Goal: Find specific page/section: Find specific page/section

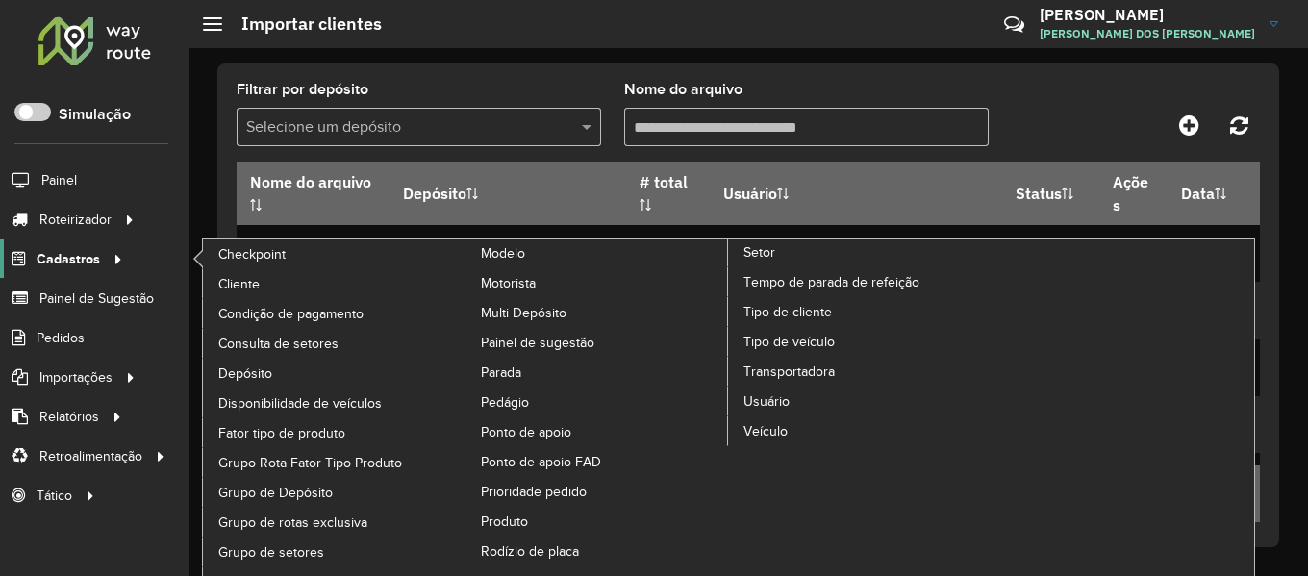
click at [79, 262] on span "Cadastros" at bounding box center [68, 259] width 63 height 20
click at [293, 336] on span "Consulta de setores" at bounding box center [280, 344] width 125 height 20
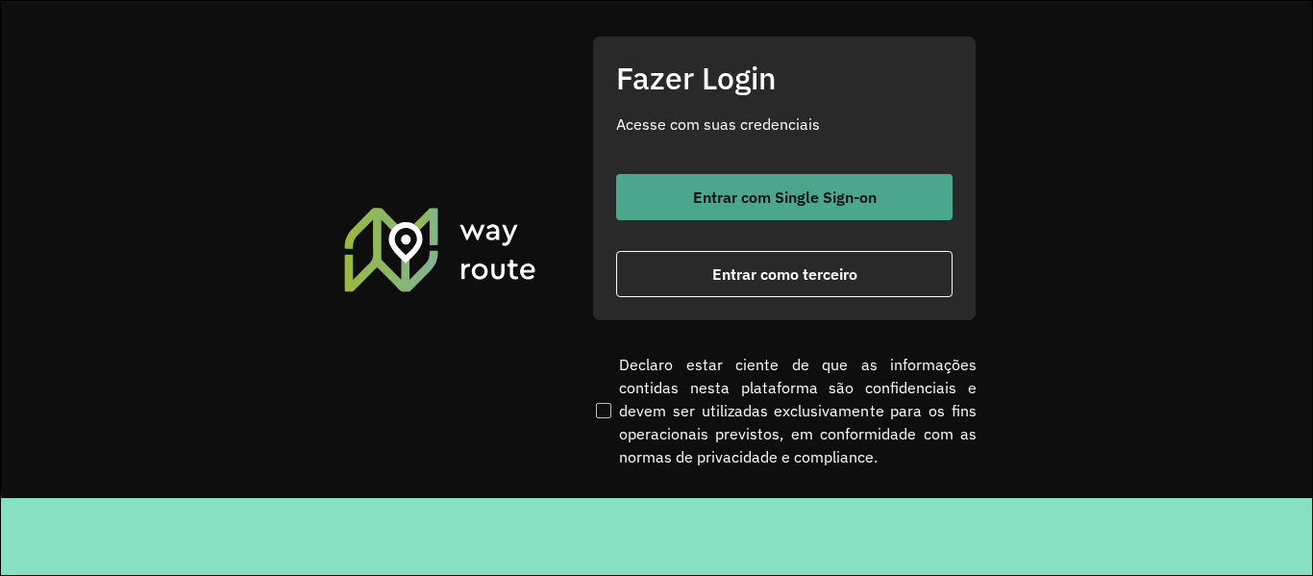
click at [827, 197] on span "Entrar com Single Sign-on" at bounding box center [785, 196] width 184 height 15
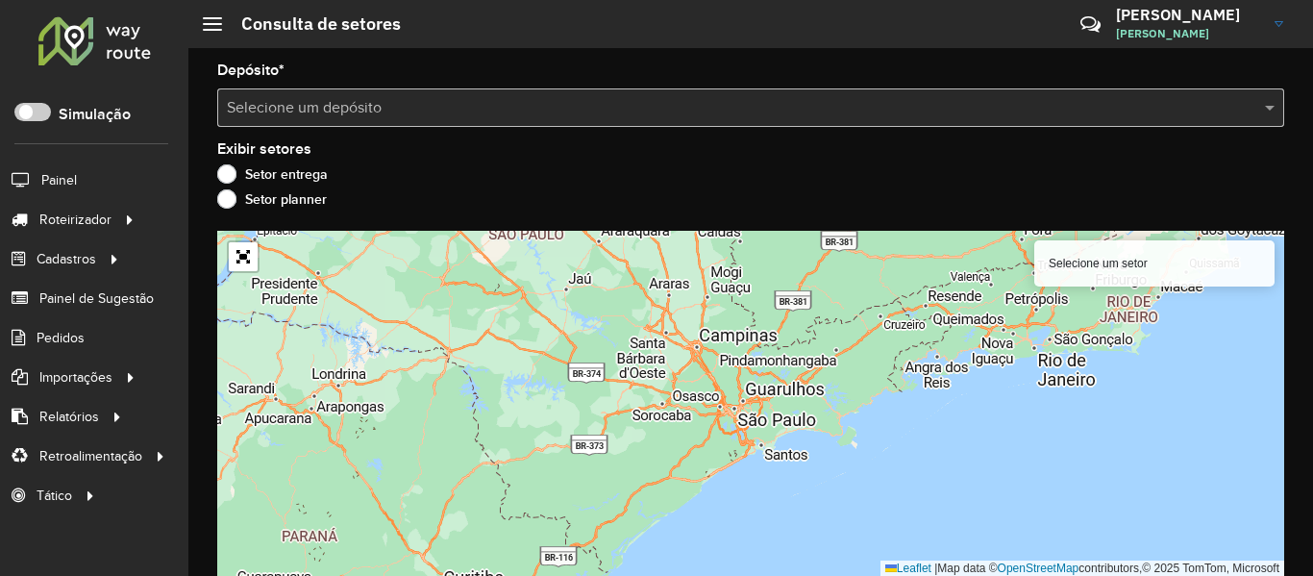
click at [520, 94] on div "Selecione um depósito" at bounding box center [750, 107] width 1067 height 38
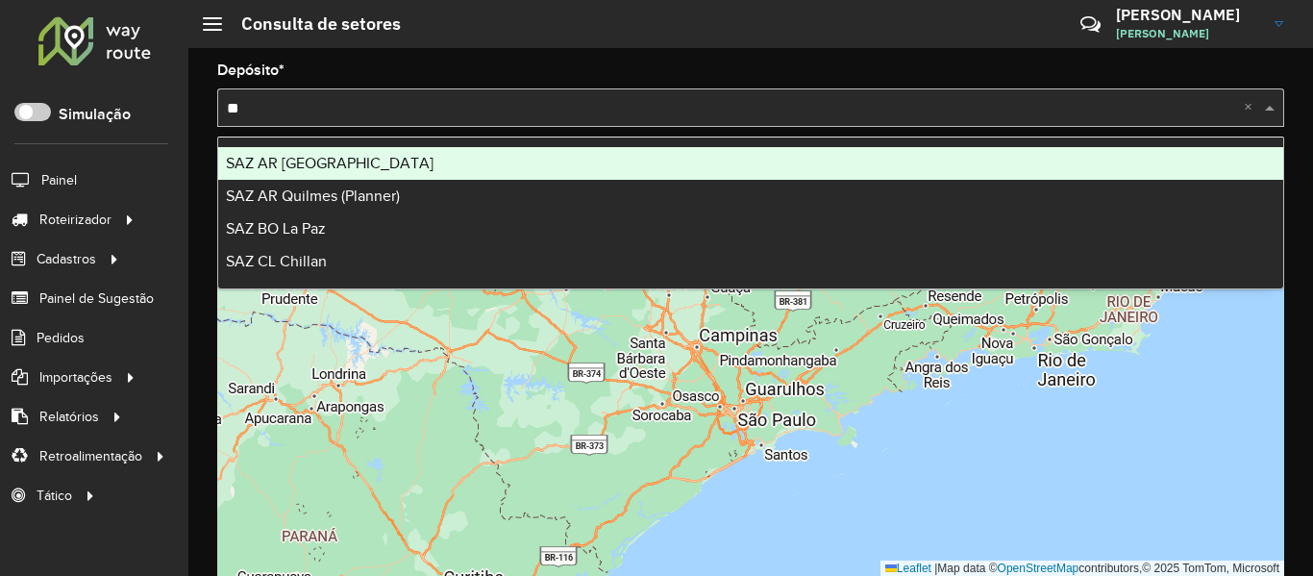
type input "**"
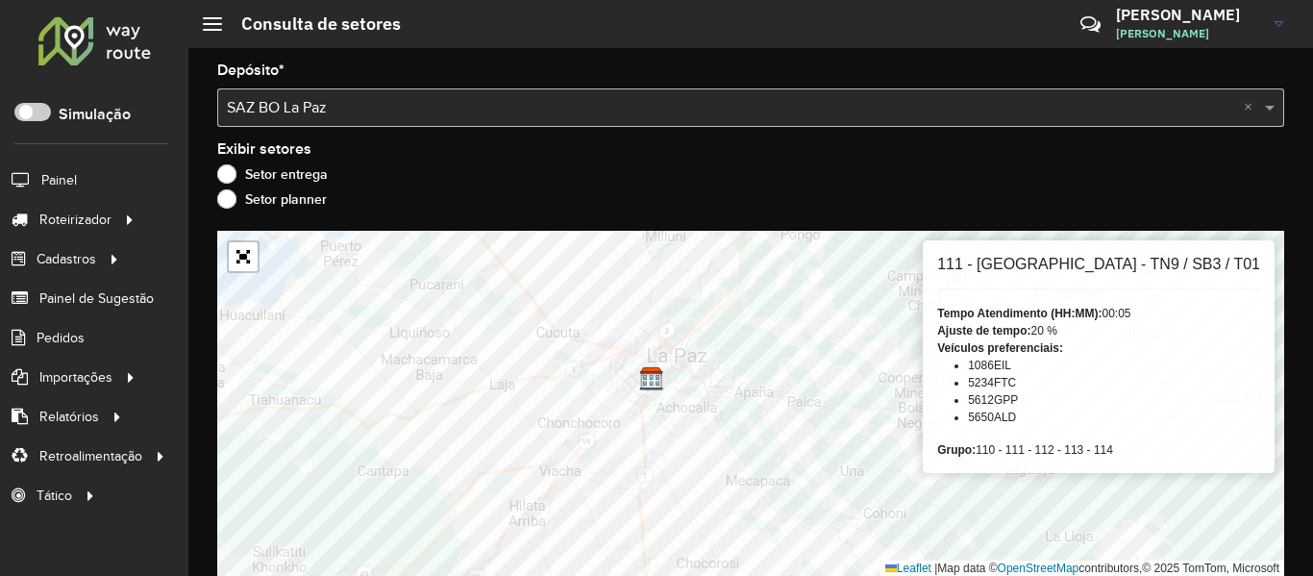
click at [315, 206] on label "Setor planner" at bounding box center [272, 198] width 110 height 19
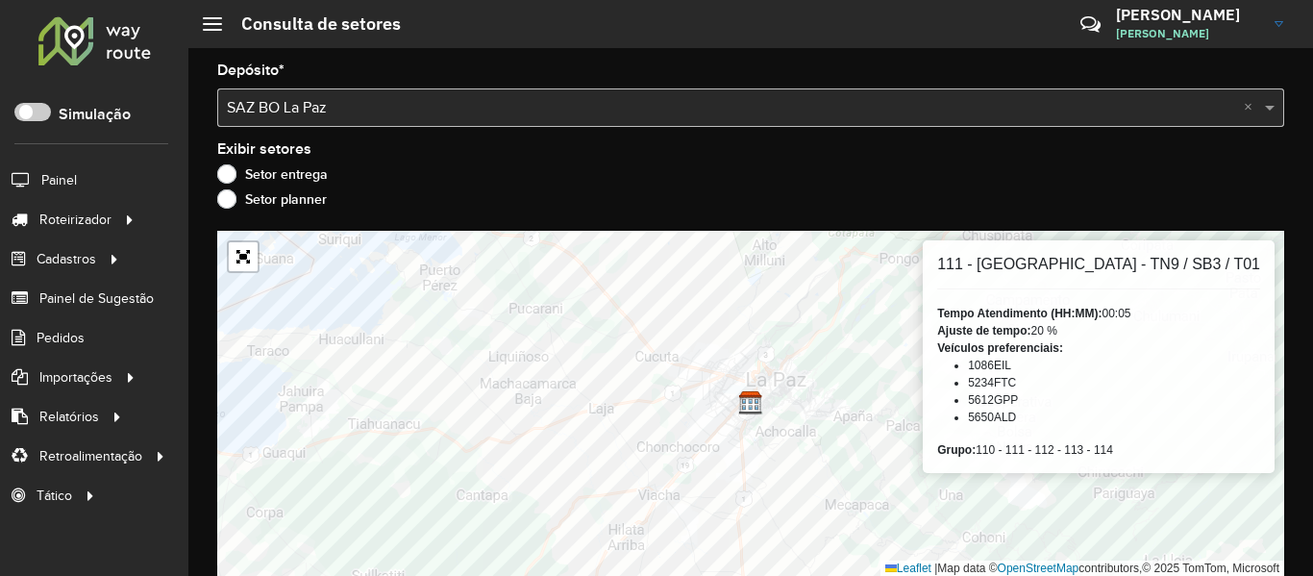
click at [298, 171] on label "Setor entrega" at bounding box center [272, 173] width 111 height 19
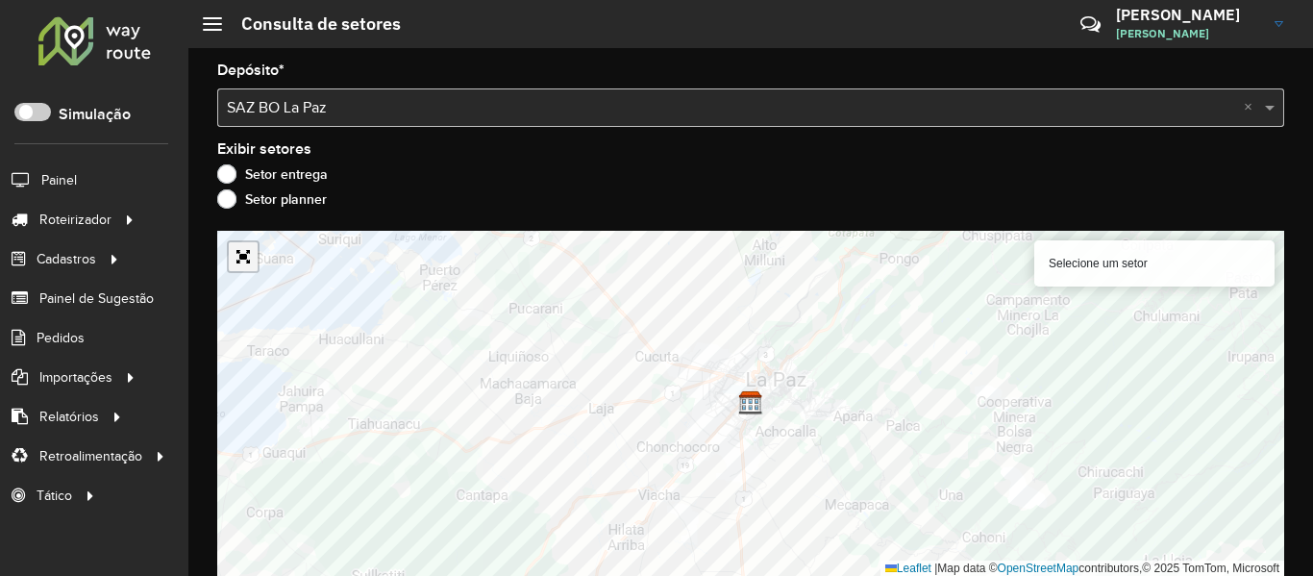
click at [246, 250] on link "Abrir mapa em tela cheia" at bounding box center [243, 256] width 29 height 29
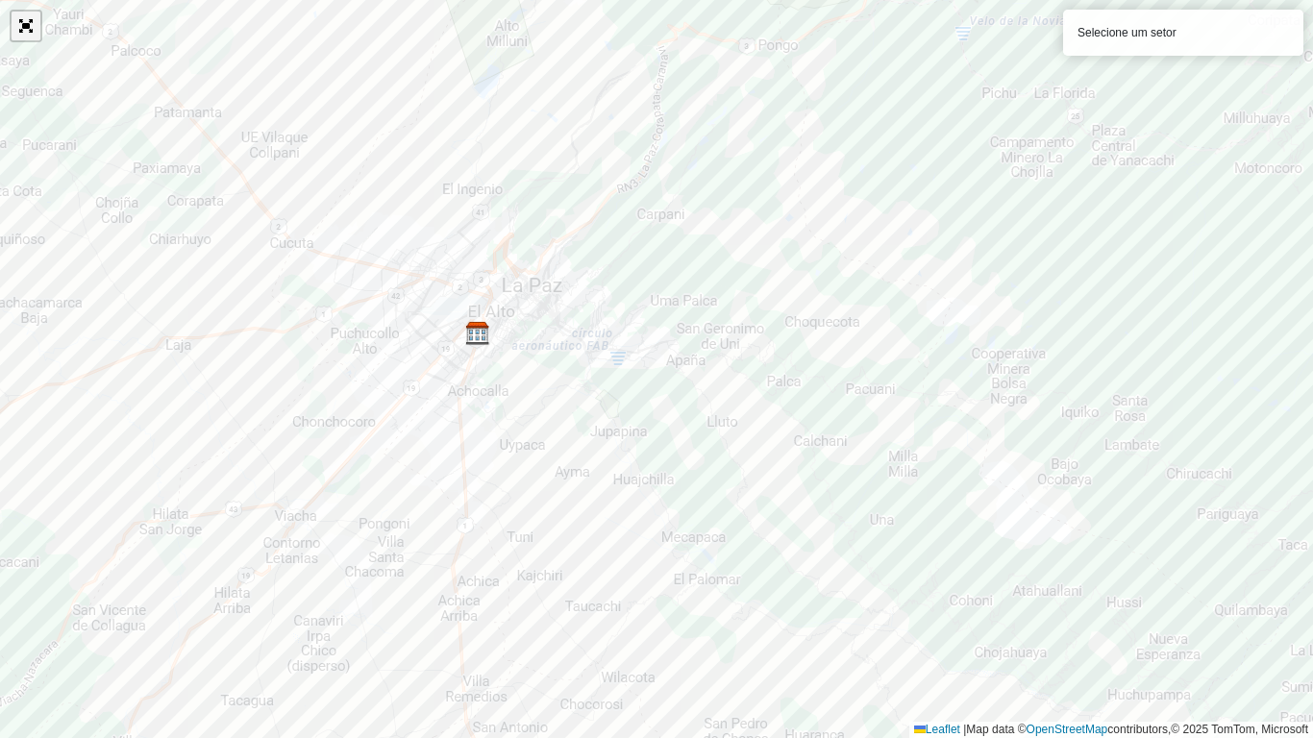
click at [29, 33] on link "Abrir mapa em tela cheia" at bounding box center [26, 26] width 29 height 29
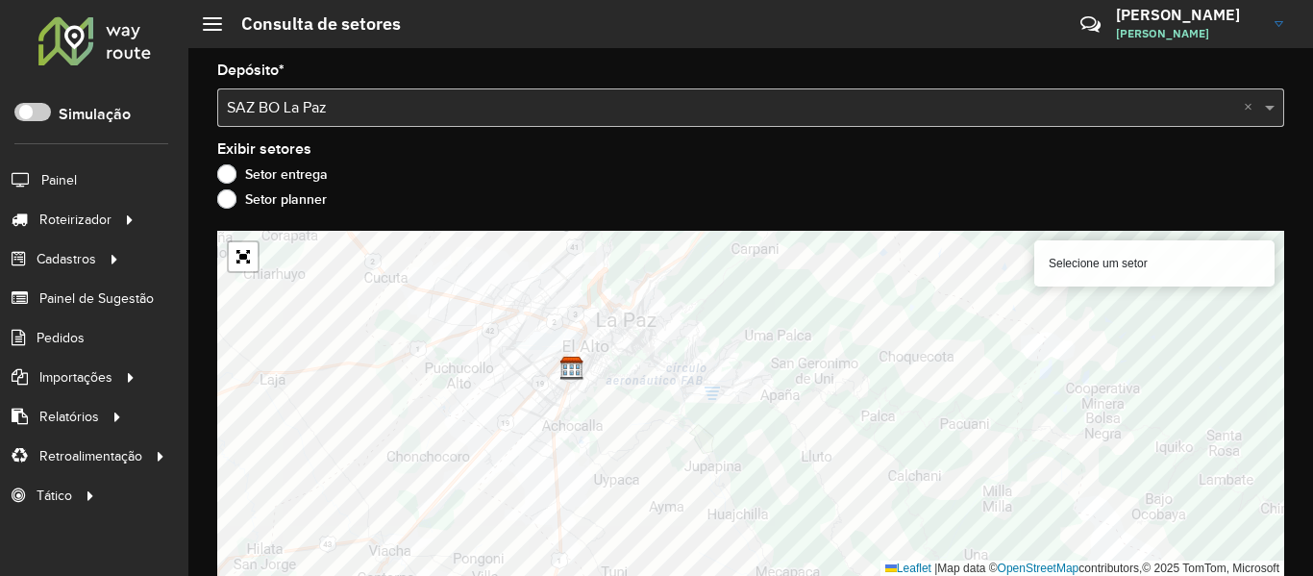
click at [327, 98] on input "text" at bounding box center [732, 108] width 1010 height 23
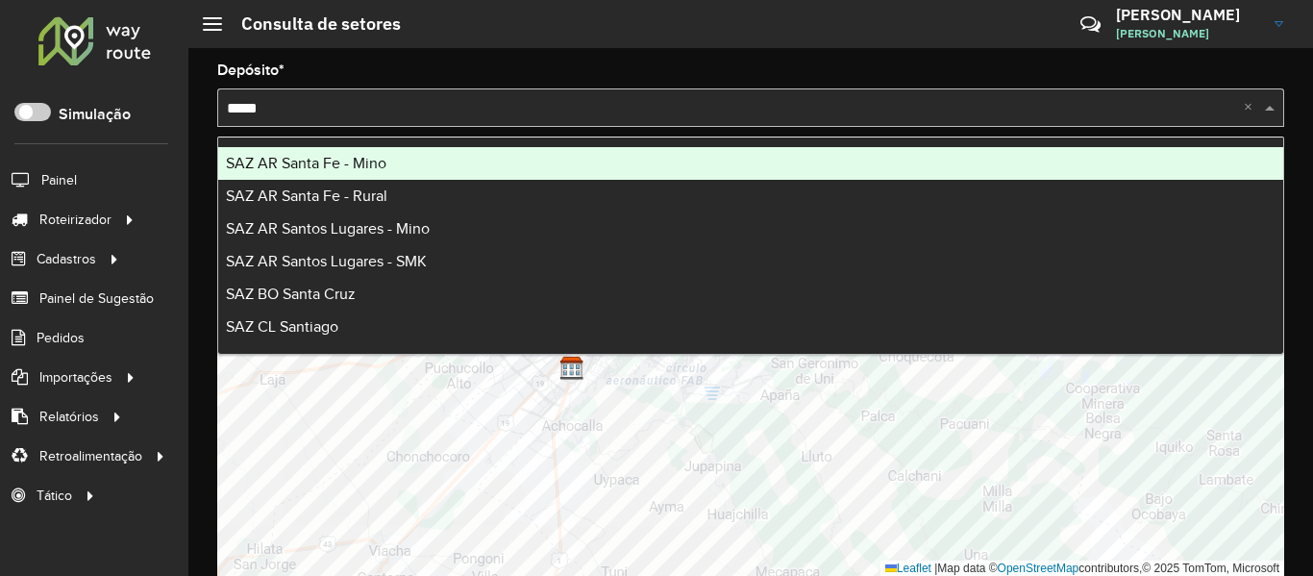
type input "*****"
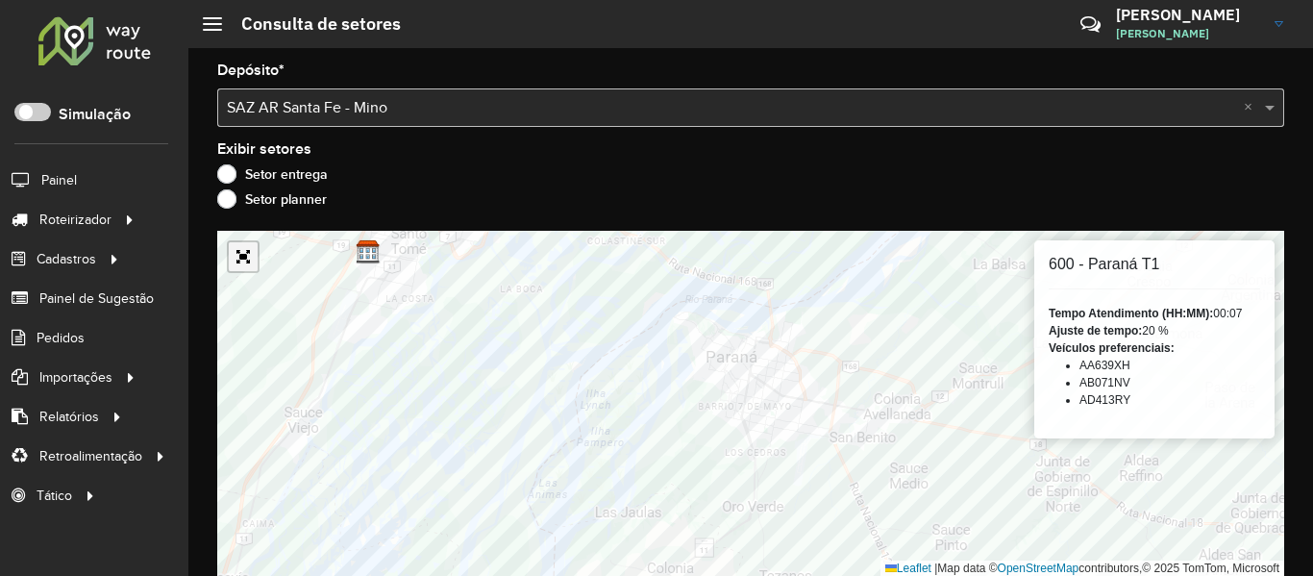
click at [240, 254] on link "Abrir mapa em tela cheia" at bounding box center [243, 256] width 29 height 29
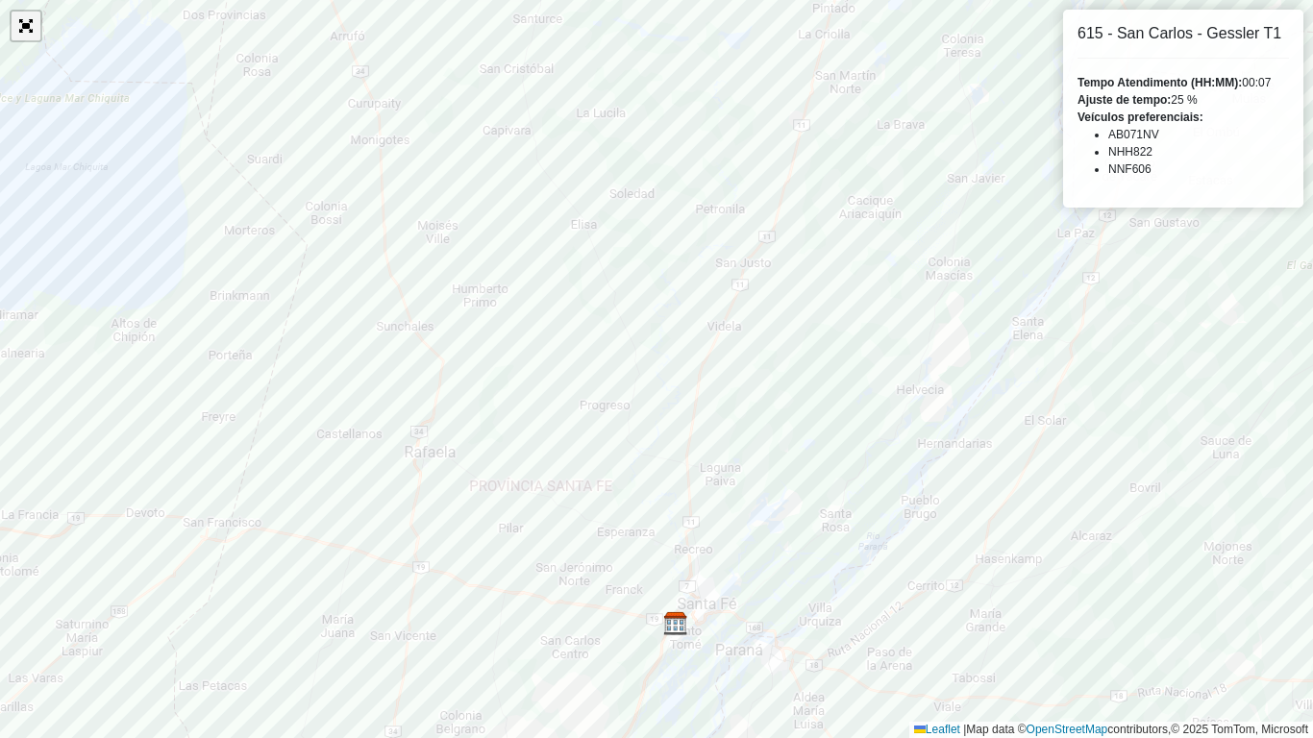
click at [20, 39] on link "Abrir mapa em tela cheia" at bounding box center [26, 26] width 29 height 29
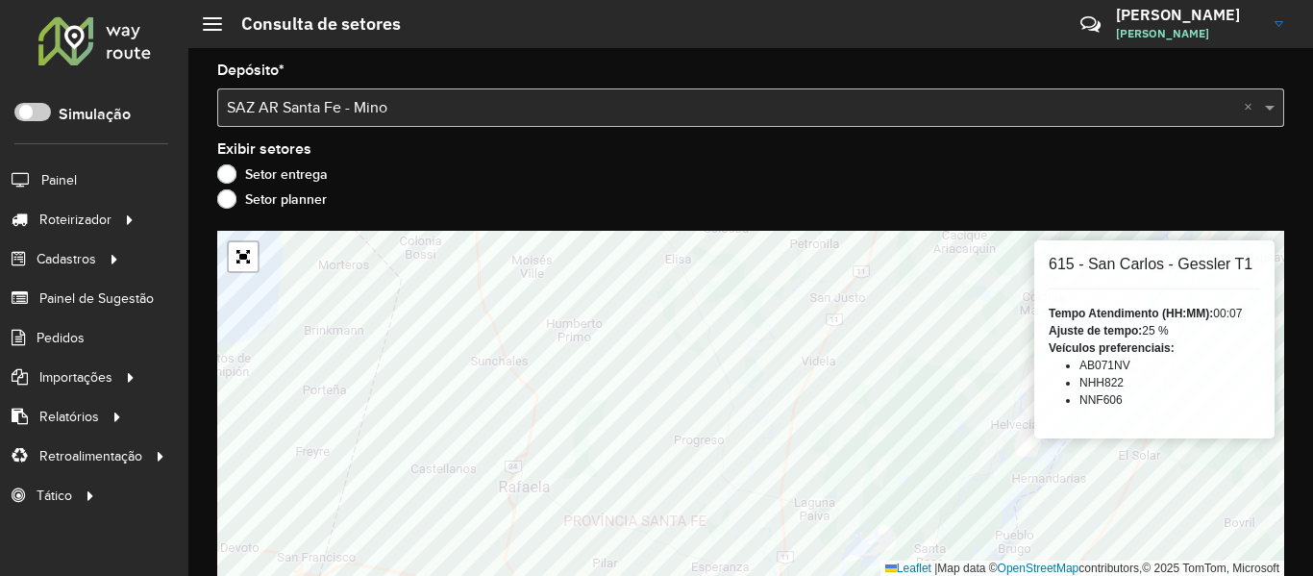
click at [113, 64] on div at bounding box center [95, 40] width 116 height 50
